Goal: Transaction & Acquisition: Purchase product/service

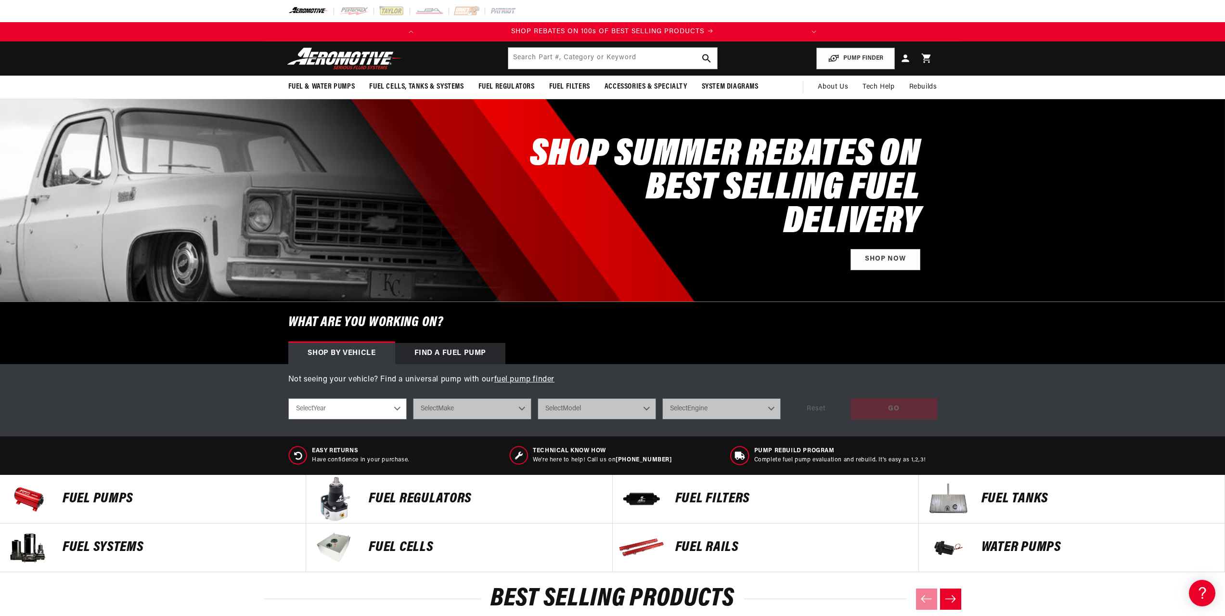
click at [680, 499] on p "FUEL FILTERS" at bounding box center [791, 498] width 233 height 14
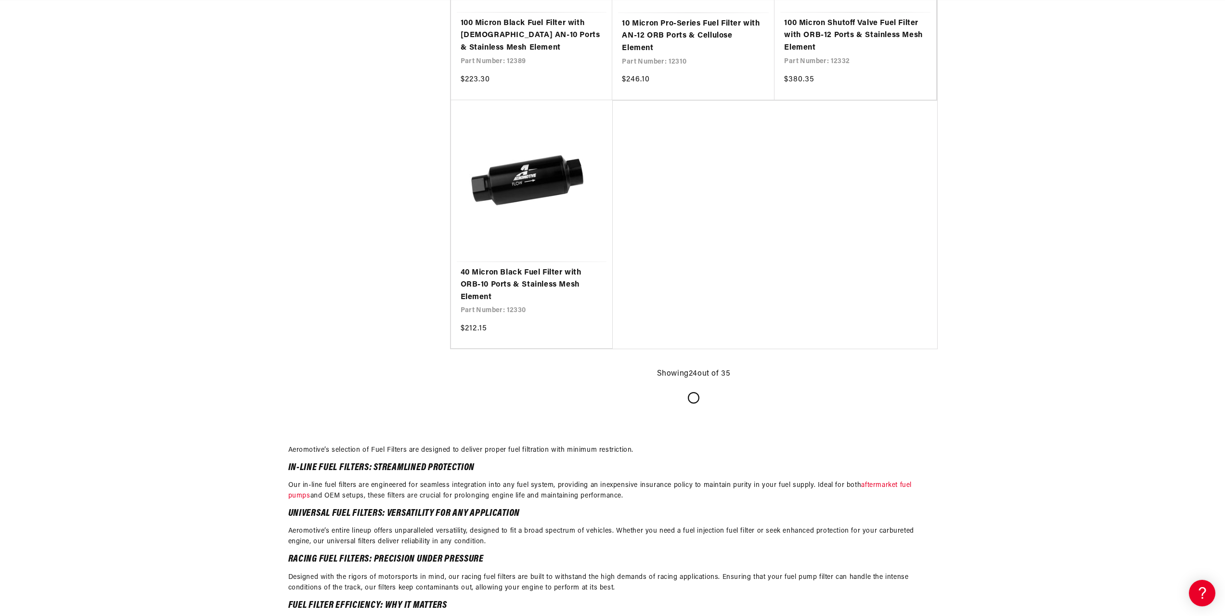
scroll to position [2166, 0]
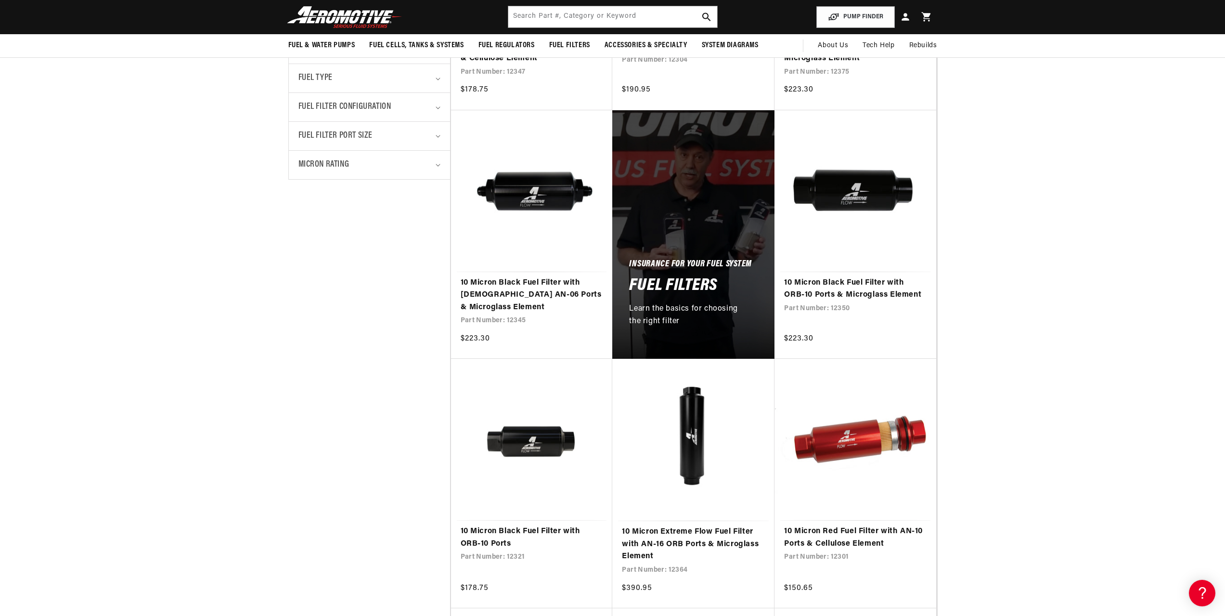
scroll to position [385, 0]
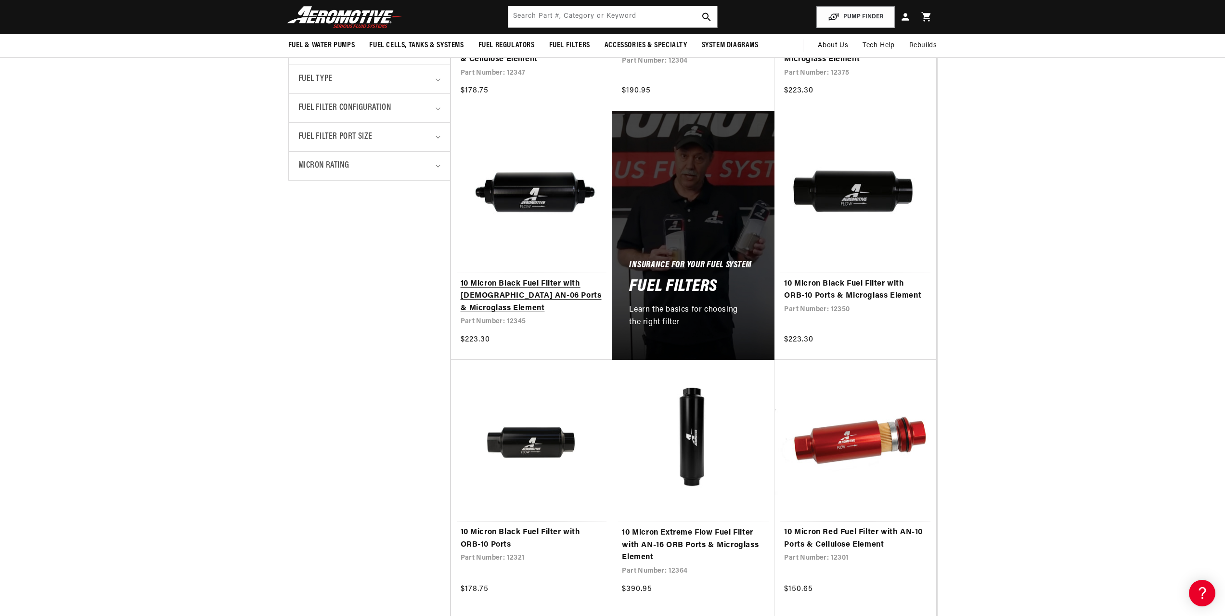
click at [543, 284] on link "10 Micron Black Fuel Filter with Male AN-06 Ports & Microglass Element" at bounding box center [532, 296] width 142 height 37
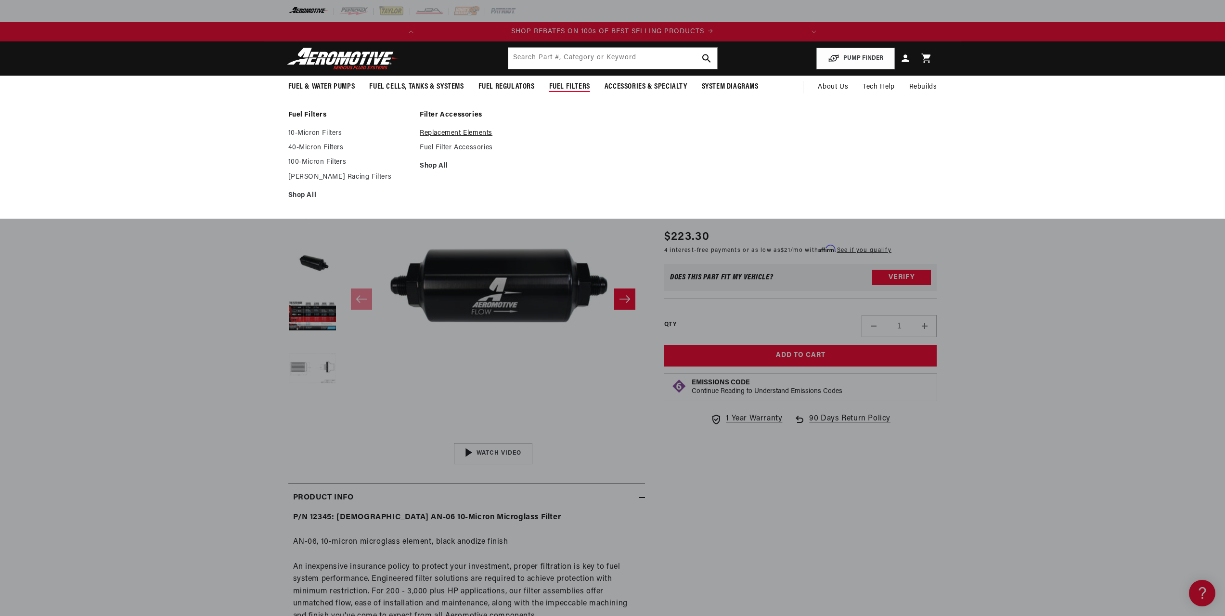
click at [459, 132] on link "Replacement Elements" at bounding box center [481, 133] width 122 height 9
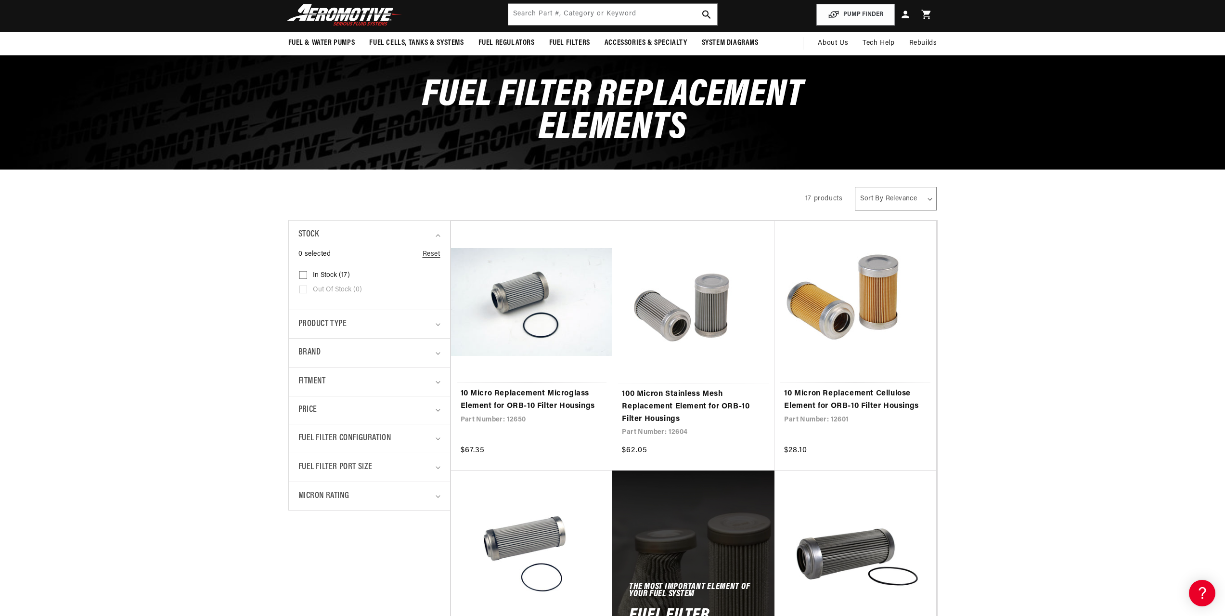
scroll to position [96, 0]
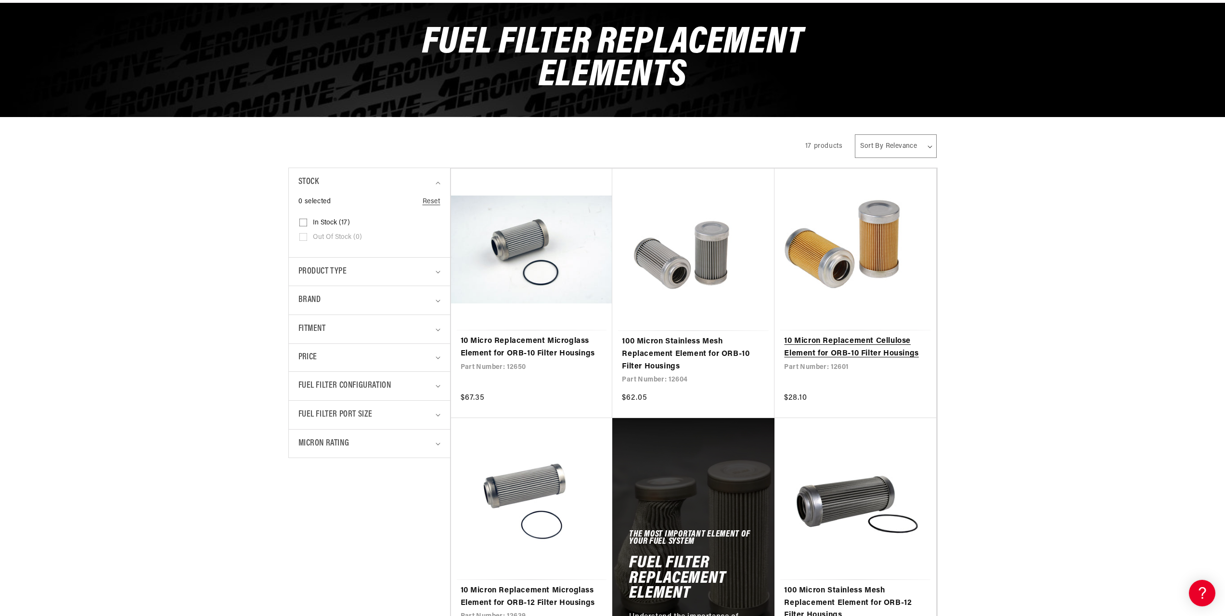
click at [832, 352] on link "10 Micron Replacement Cellulose Element for ORB-10 Filter Housings" at bounding box center [855, 347] width 142 height 25
